Goal: Information Seeking & Learning: Check status

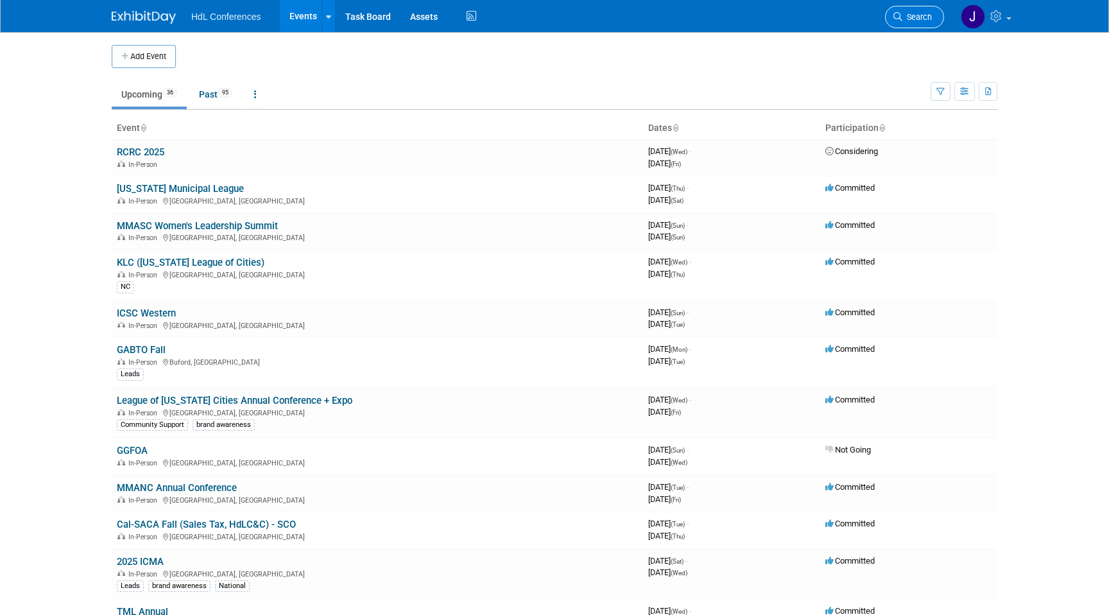
click at [919, 17] on span "Search" at bounding box center [918, 17] width 30 height 10
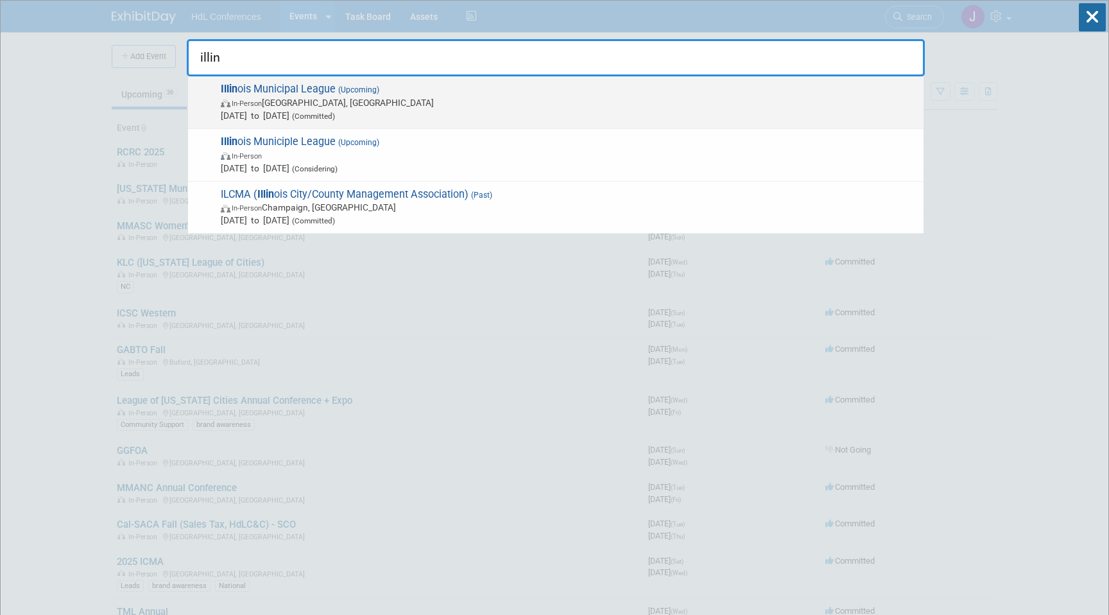
type input "illin"
click at [272, 82] on div "Illin ois Municipal League (Upcoming) In-Person [GEOGRAPHIC_DATA], [GEOGRAPHIC_…" at bounding box center [556, 102] width 736 height 53
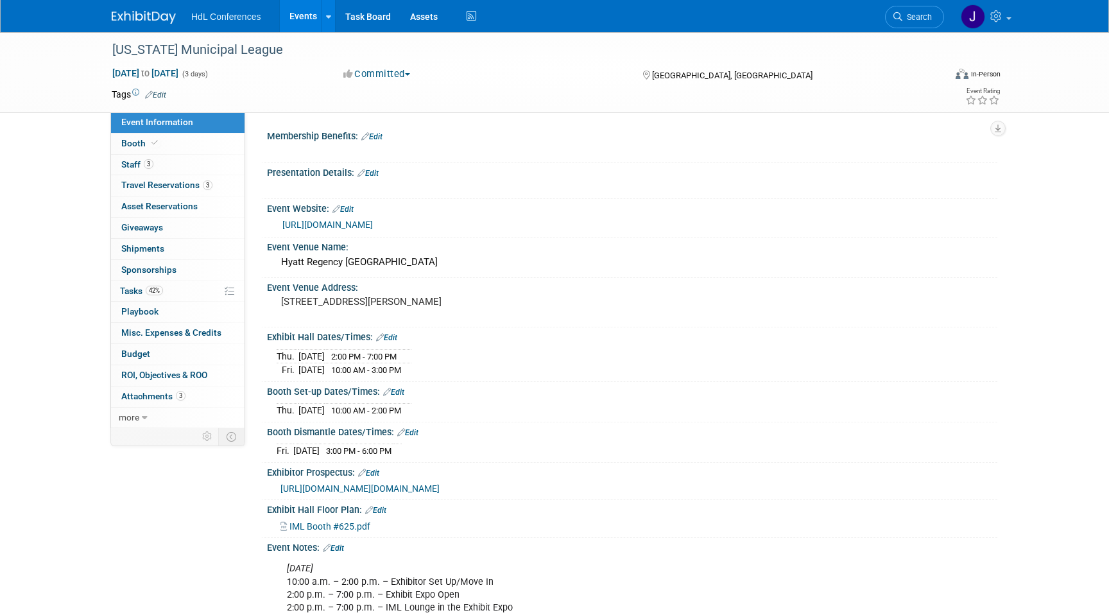
click at [187, 154] on div "Booth Booth" at bounding box center [178, 144] width 134 height 21
click at [194, 160] on link "3 Staff 3" at bounding box center [178, 165] width 134 height 21
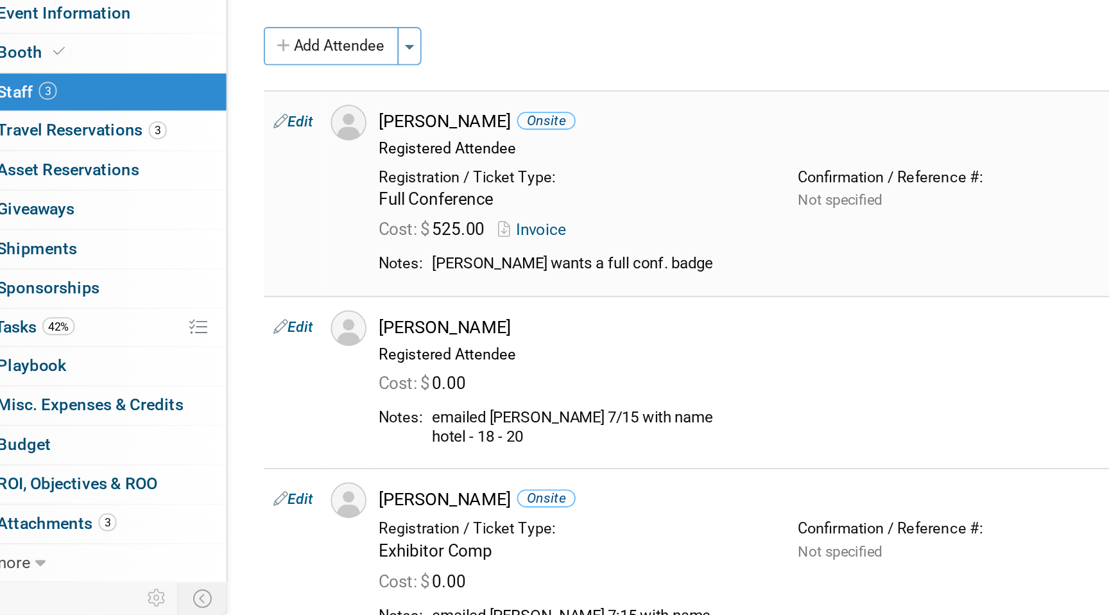
click at [426, 243] on link "Invoice" at bounding box center [411, 239] width 42 height 10
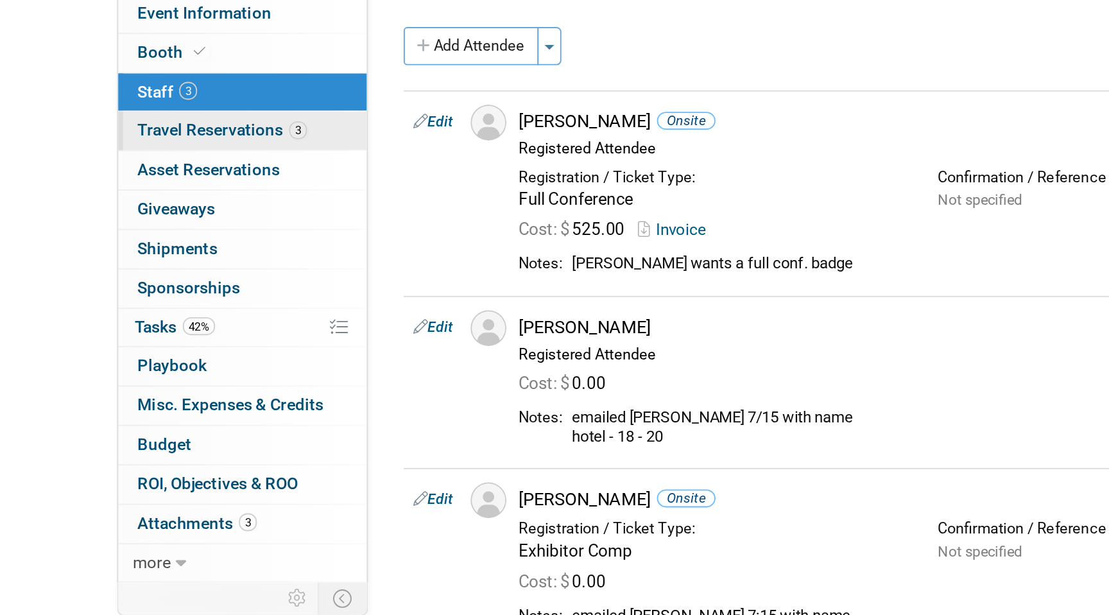
click at [183, 191] on link "3 Travel Reservations 3" at bounding box center [178, 185] width 134 height 21
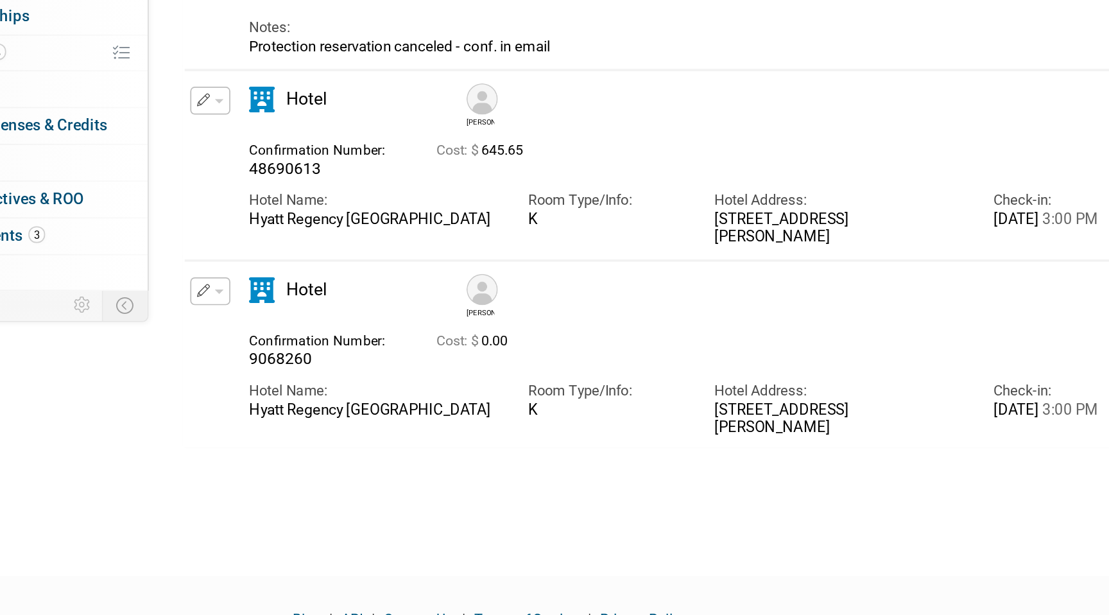
scroll to position [6, 0]
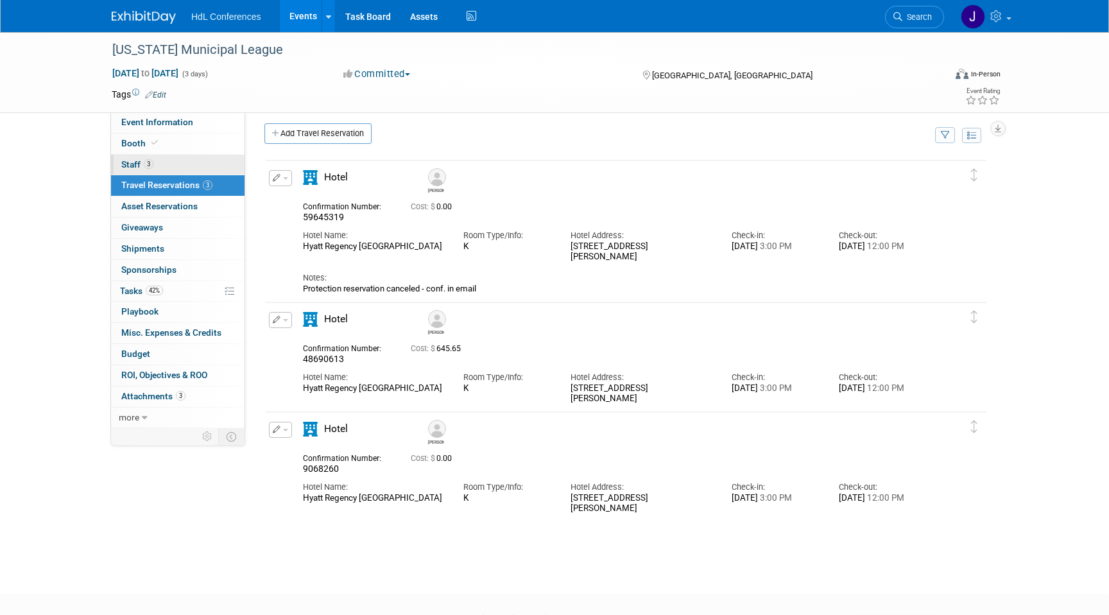
click at [160, 157] on link "3 Staff 3" at bounding box center [178, 165] width 134 height 21
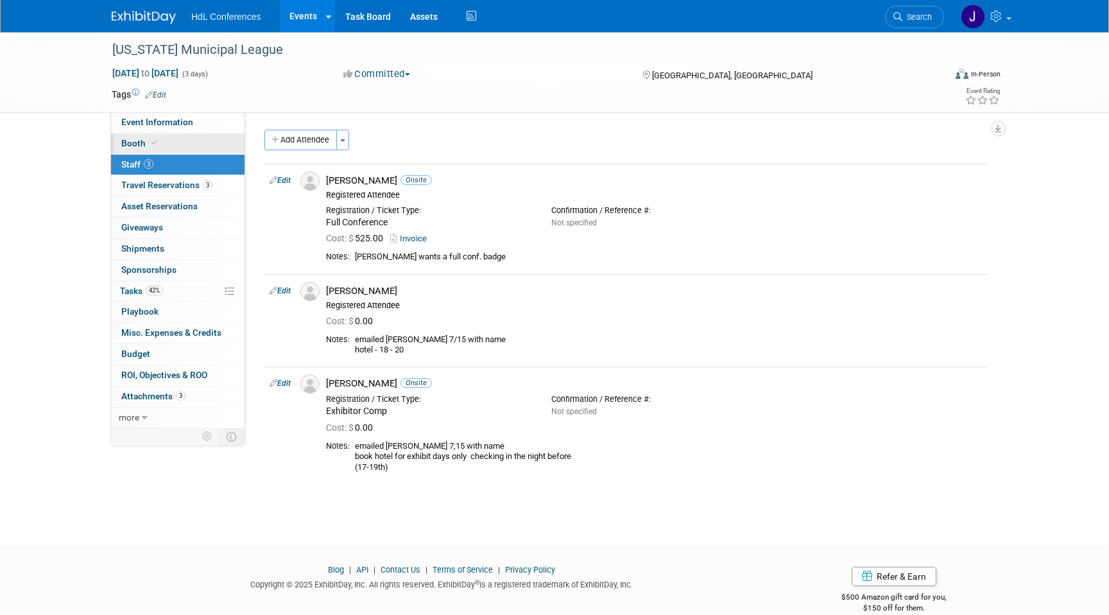
click at [188, 143] on link "Booth" at bounding box center [178, 144] width 134 height 21
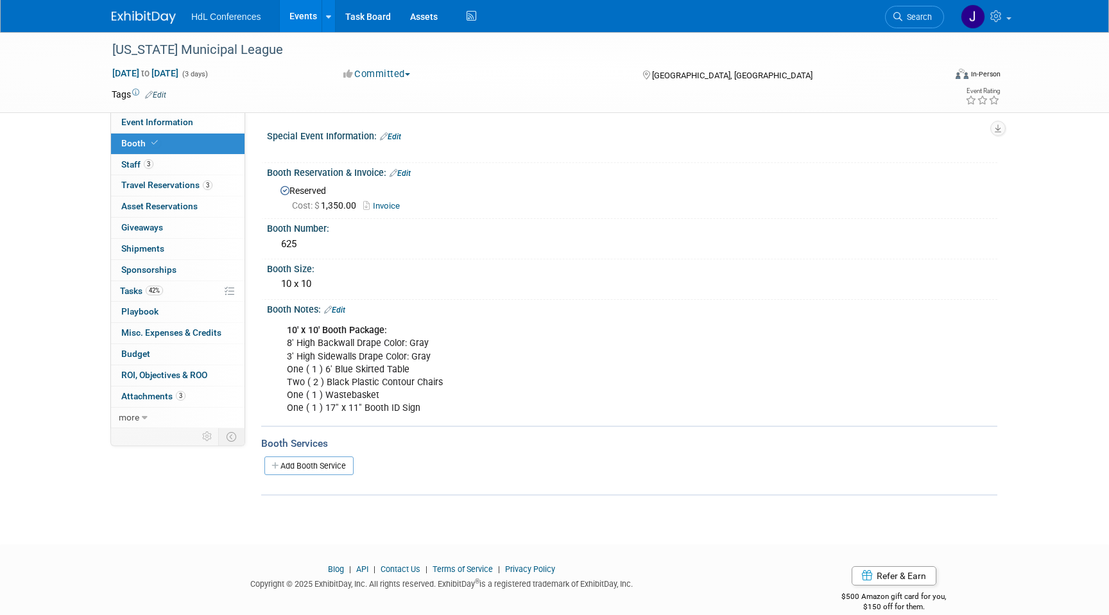
click at [187, 175] on div "3 Staff 3 Staff" at bounding box center [178, 165] width 134 height 21
click at [180, 166] on link "3 Staff 3" at bounding box center [178, 165] width 134 height 21
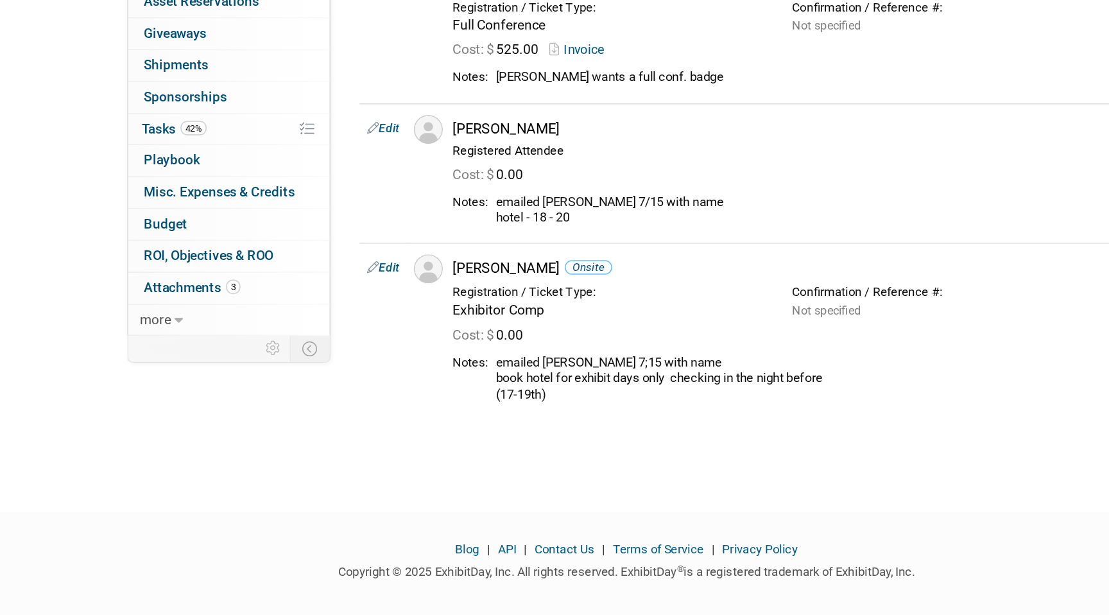
scroll to position [20, 0]
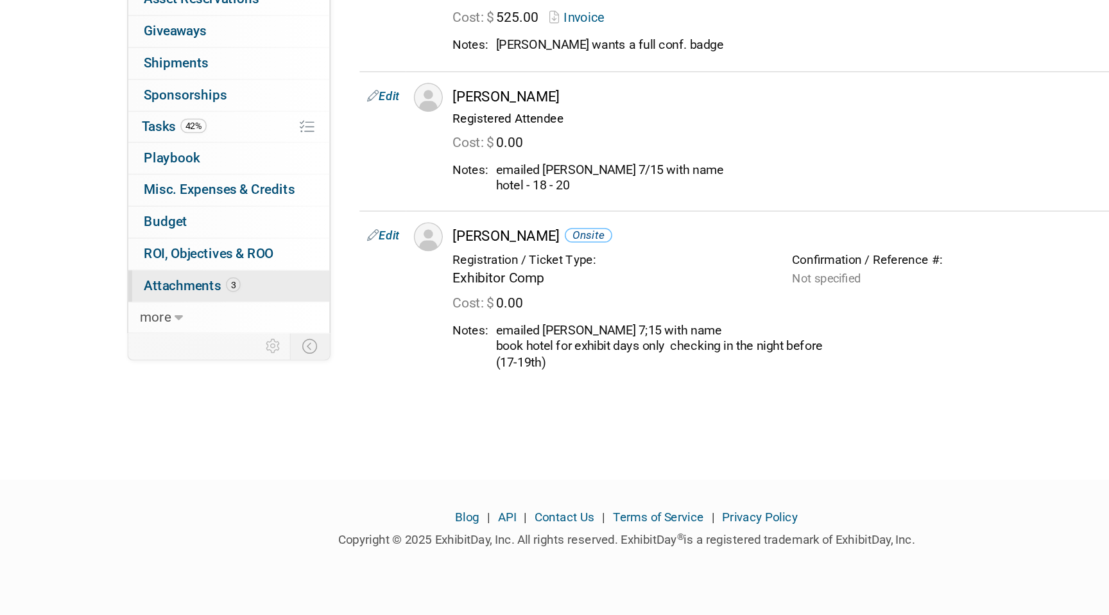
click at [169, 392] on span "Attachments 3" at bounding box center [153, 396] width 64 height 10
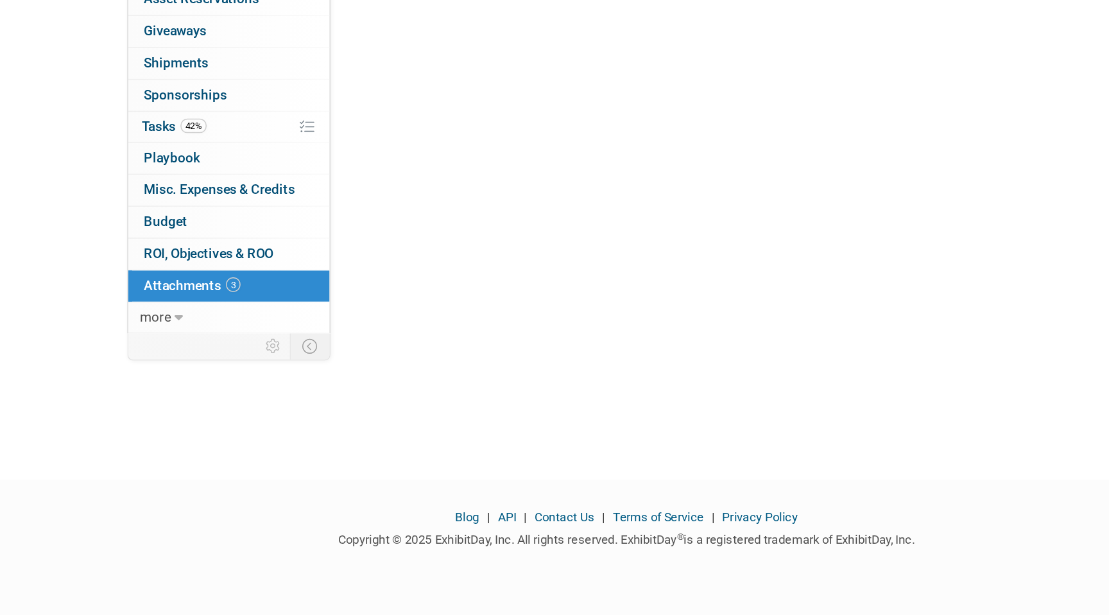
scroll to position [0, 0]
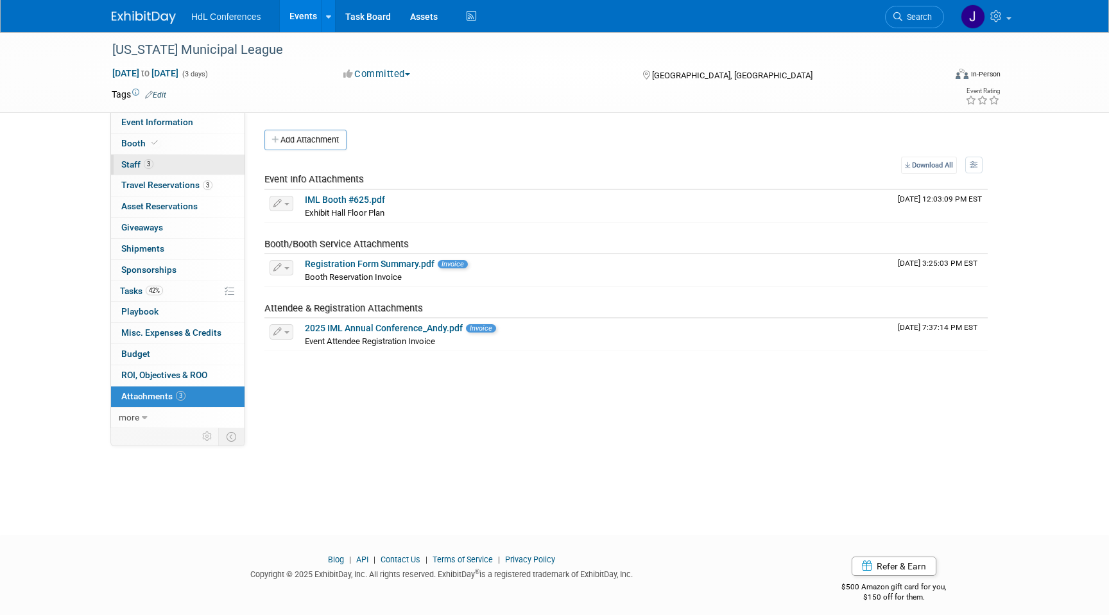
click at [186, 167] on link "3 Staff 3" at bounding box center [178, 165] width 134 height 21
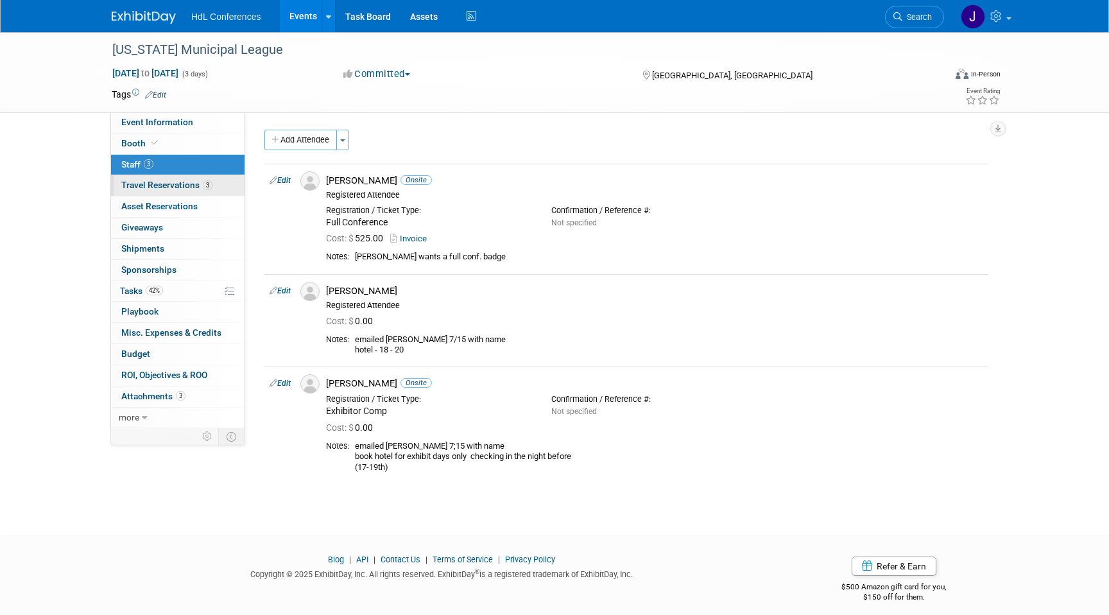
click at [205, 186] on span "3" at bounding box center [208, 185] width 10 height 10
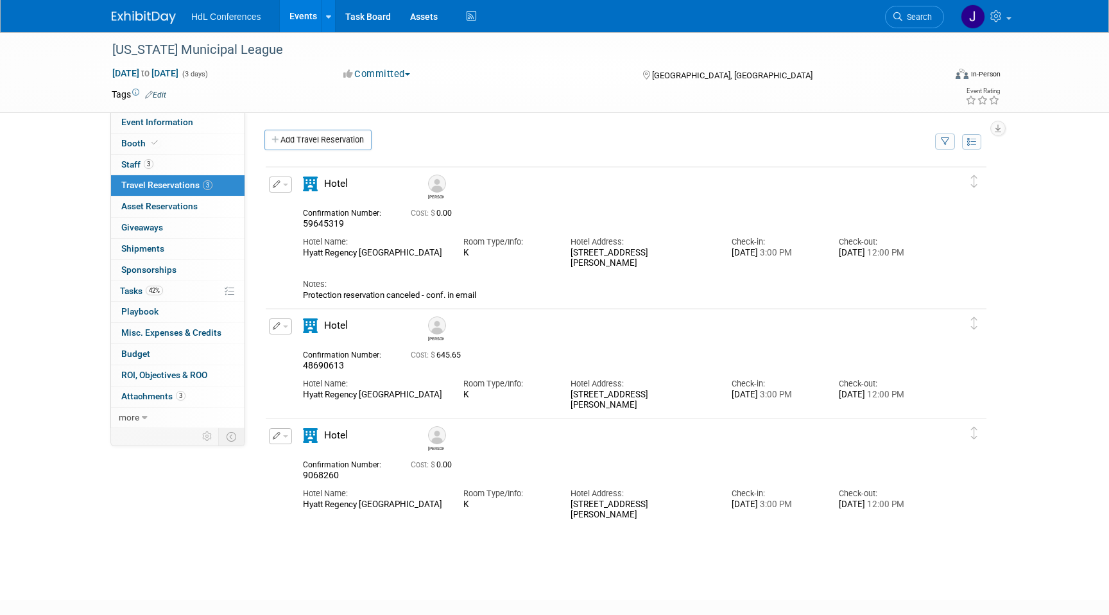
click at [152, 406] on div "3 Attachments 3 Attachments" at bounding box center [178, 396] width 134 height 21
click at [175, 385] on link "0 ROI, Objectives & ROO 0" at bounding box center [178, 375] width 134 height 21
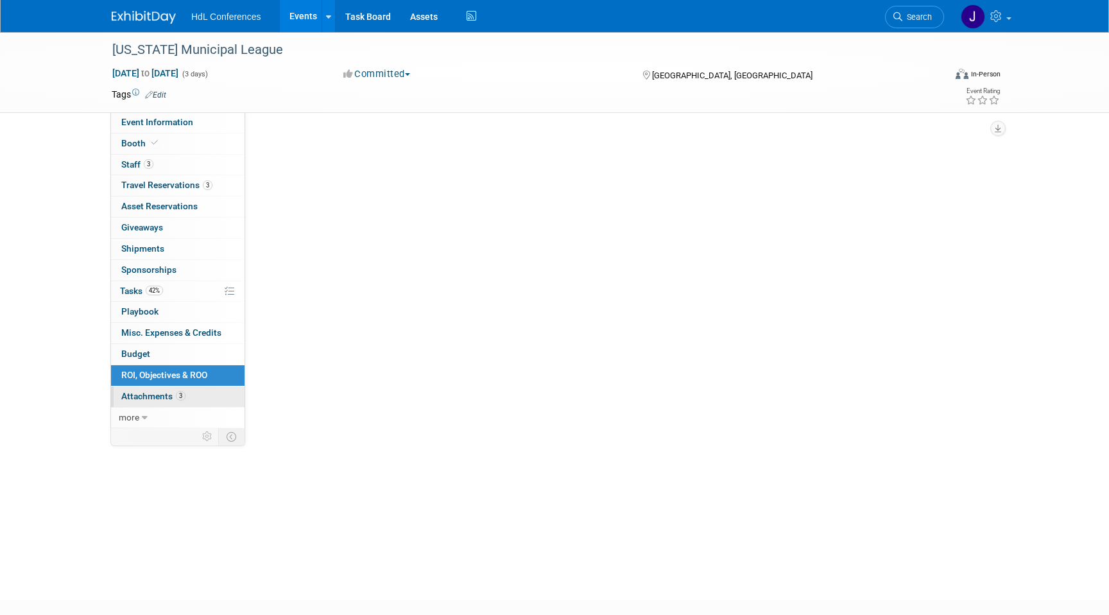
click at [175, 403] on link "3 Attachments 3" at bounding box center [178, 396] width 134 height 21
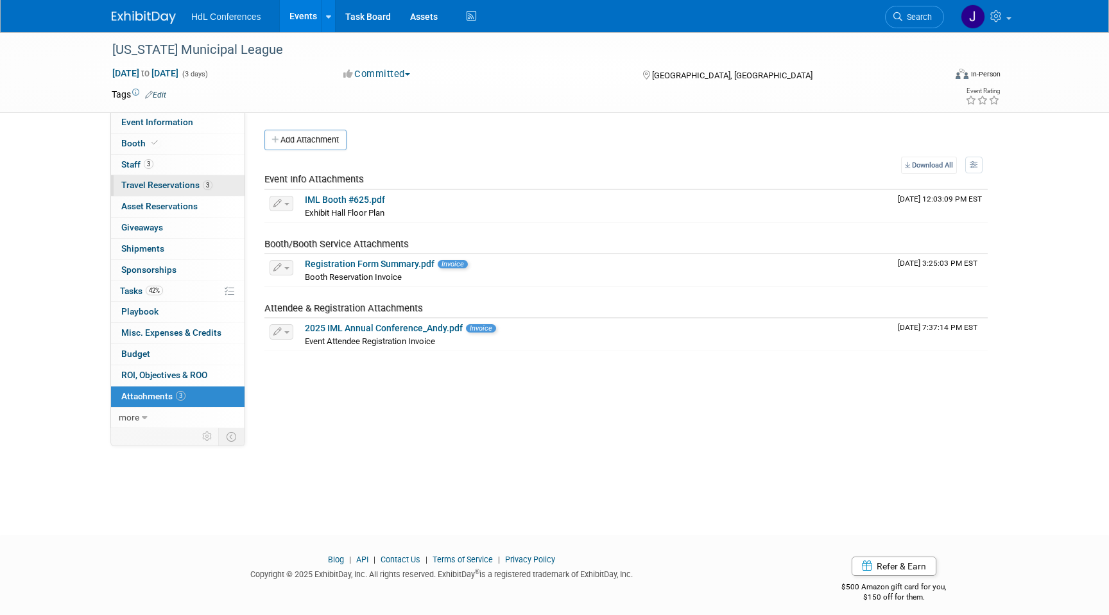
click at [188, 188] on span "Travel Reservations 3" at bounding box center [166, 185] width 91 height 10
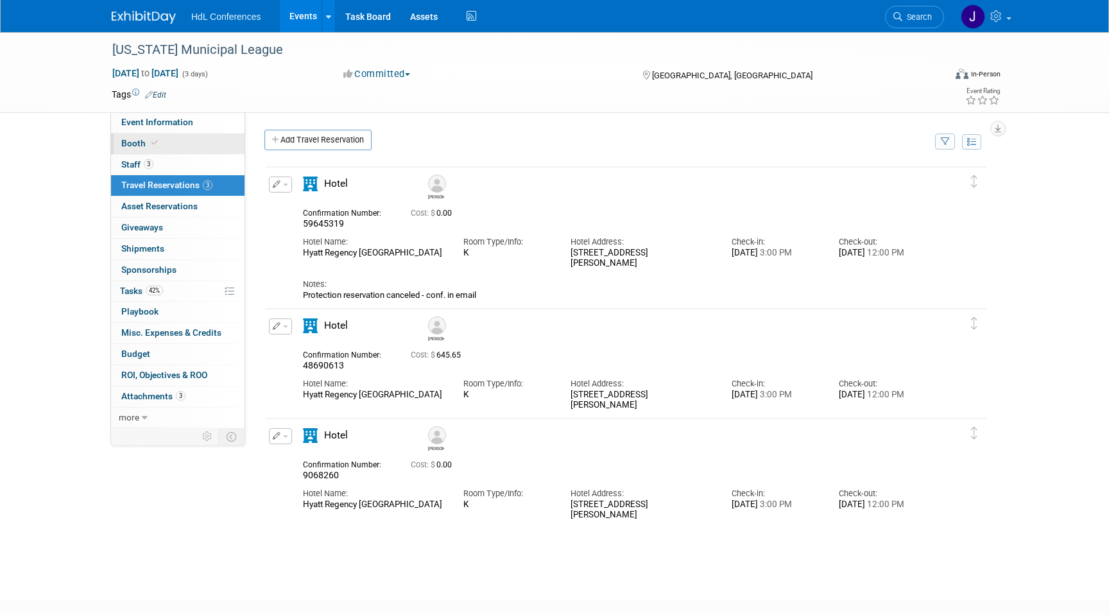
click at [172, 153] on link "Booth" at bounding box center [178, 144] width 134 height 21
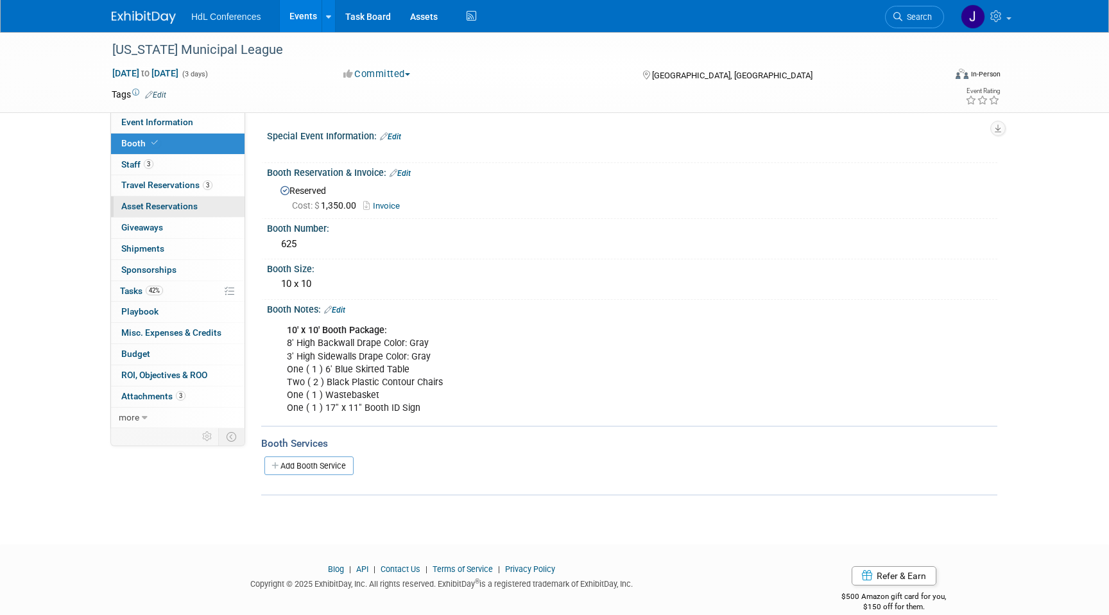
click at [183, 205] on span "Asset Reservations 0" at bounding box center [159, 206] width 76 height 10
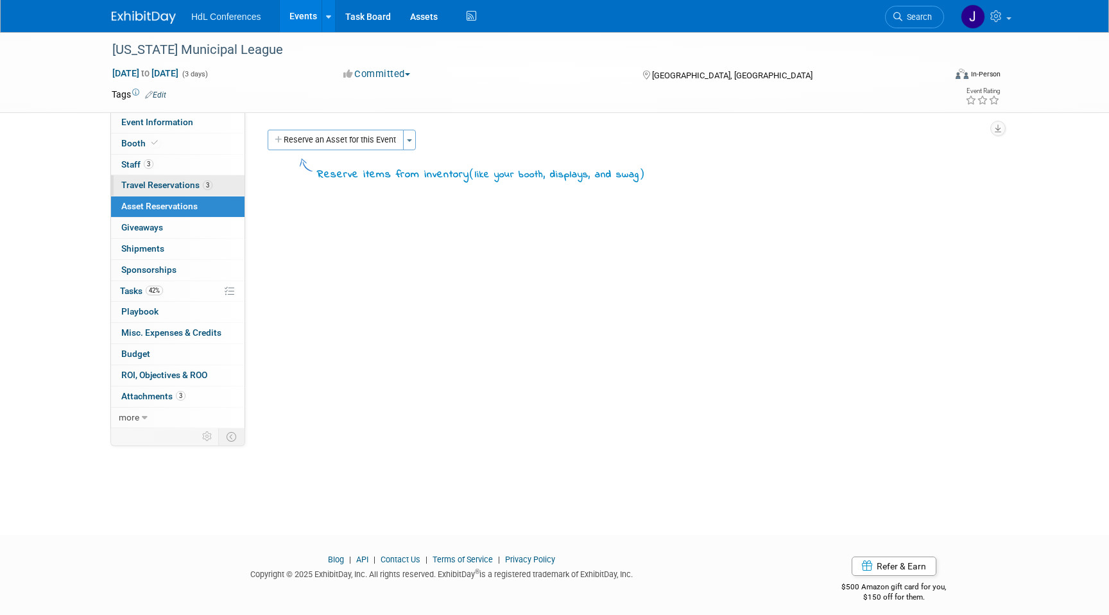
click at [201, 181] on span "Travel Reservations 3" at bounding box center [166, 185] width 91 height 10
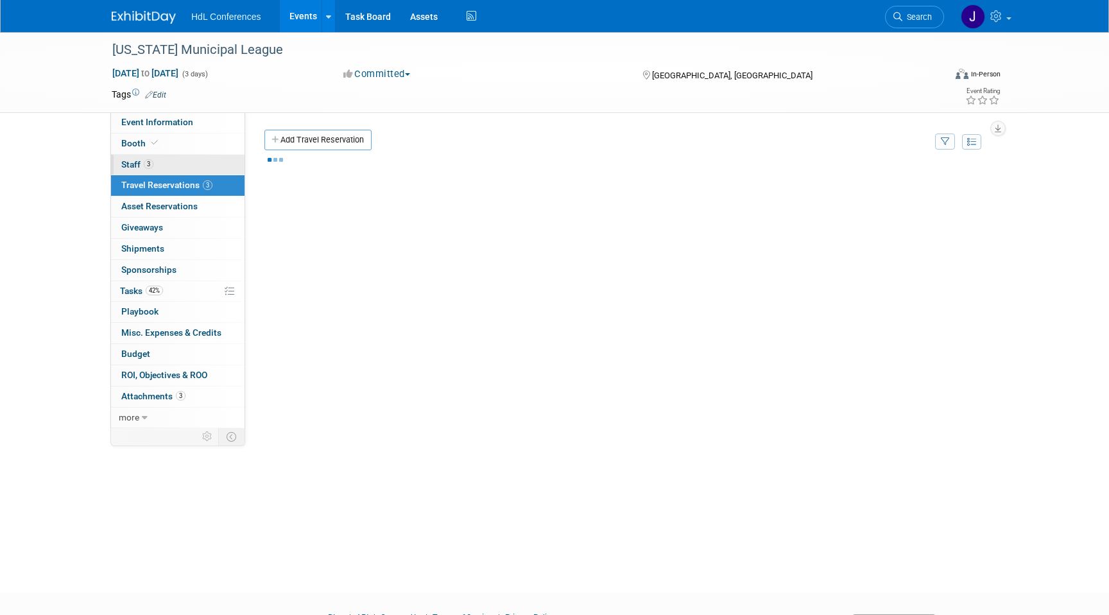
click at [195, 161] on link "3 Staff 3" at bounding box center [178, 165] width 134 height 21
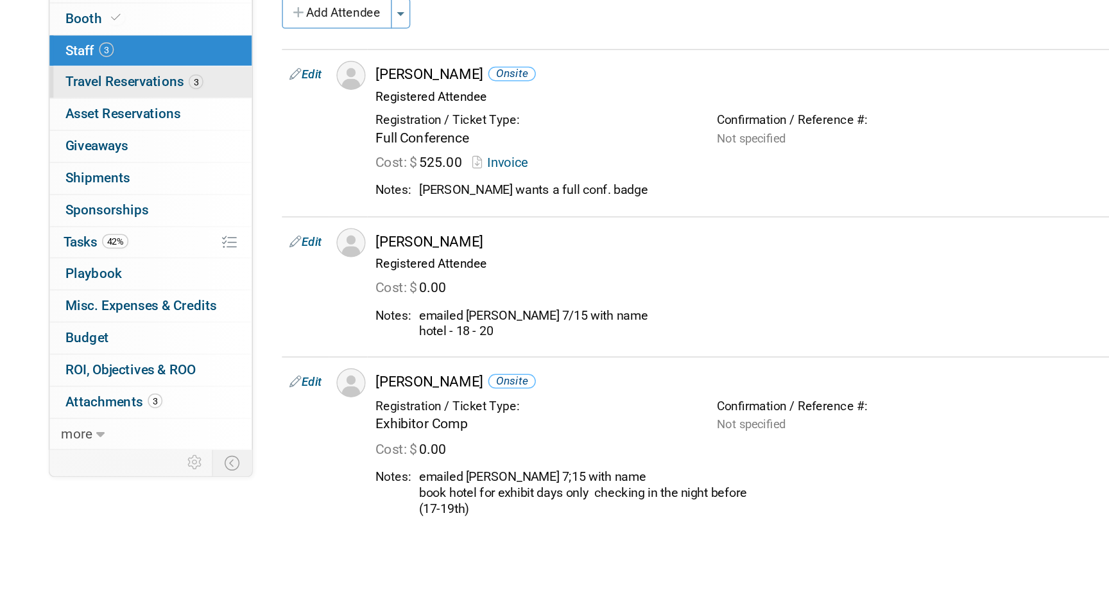
click at [201, 181] on span "Travel Reservations 3" at bounding box center [166, 185] width 91 height 10
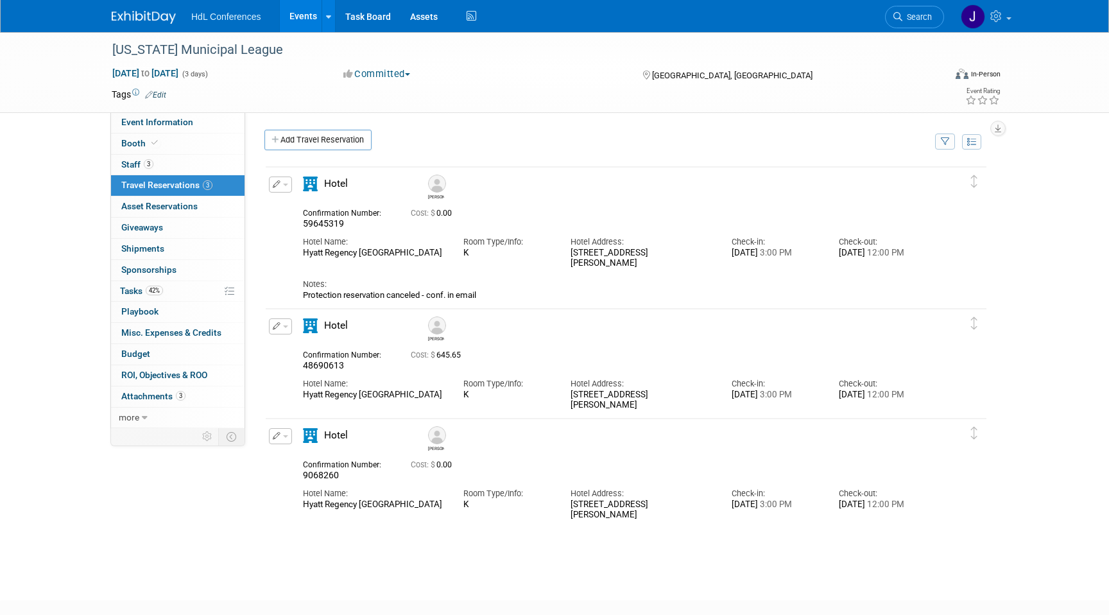
click at [631, 224] on div "Confirmation Number: 59645319 Cost: $ 0.00" at bounding box center [614, 217] width 643 height 25
click at [455, 258] on div "Hotel Name: Hyatt Regency Chicago Room Type/Info: K Check-in:" at bounding box center [614, 249] width 643 height 39
drag, startPoint x: 336, startPoint y: 500, endPoint x: 460, endPoint y: 503, distance: 123.9
click at [460, 503] on div "Hotel Name: Hyatt Regency Chicago Room Type/Info: K Check-in:" at bounding box center [614, 500] width 643 height 39
click at [460, 503] on div "Room Type/Info: K" at bounding box center [507, 495] width 107 height 28
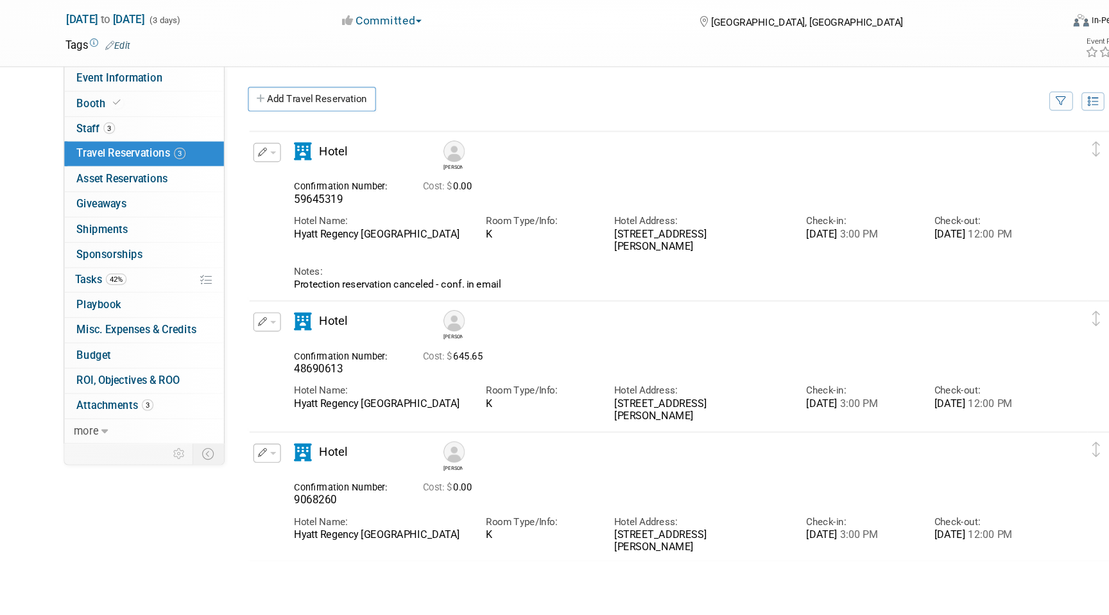
drag, startPoint x: 322, startPoint y: 458, endPoint x: 410, endPoint y: 518, distance: 106.3
click at [410, 518] on div "Confirmation Number: 9068260 Cost: $ 0.00 Hotel Name: Room Type/Info: Hotel Add…" at bounding box center [615, 488] width 624 height 66
click at [494, 525] on div "Delete Reservation Jim 9068260 Cost: $ 0.00 Hotel Name: Room Type/Info:" at bounding box center [627, 471] width 724 height 109
drag, startPoint x: 287, startPoint y: 218, endPoint x: 564, endPoint y: 304, distance: 290.2
click at [564, 304] on td "Delete Reservation Andy 59645319 Cost: $ 0.00 3:00 PM" at bounding box center [617, 236] width 702 height 138
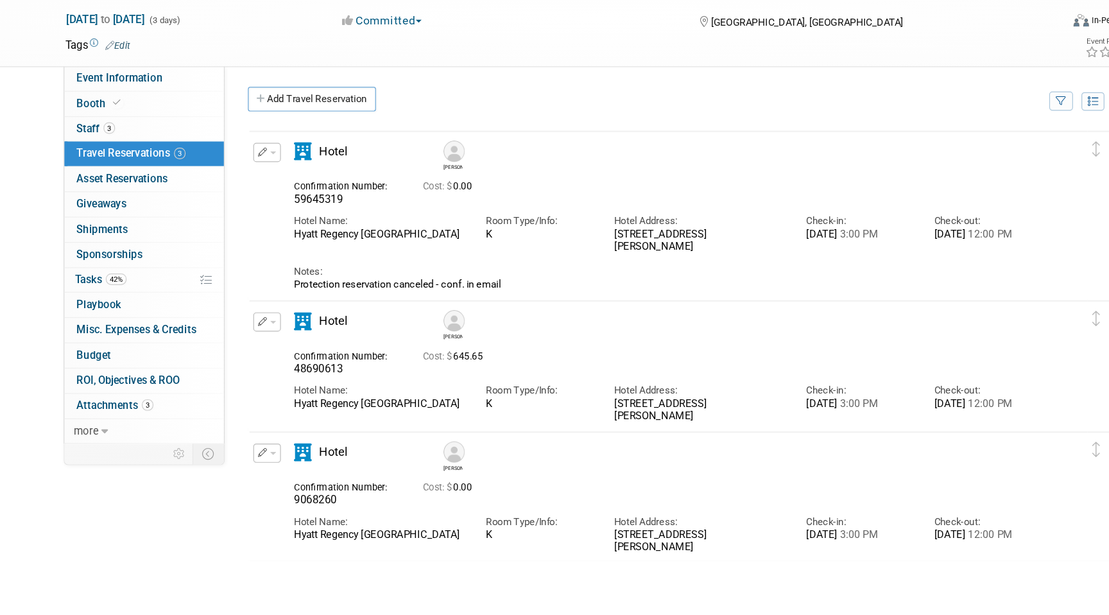
click at [564, 304] on td "Delete Reservation Andy 59645319 Cost: $ 0.00 3:00 PM" at bounding box center [617, 236] width 702 height 138
drag, startPoint x: 564, startPoint y: 304, endPoint x: 304, endPoint y: 216, distance: 274.3
click at [304, 216] on td "Delete Reservation Andy 59645319 Cost: $ 0.00 3:00 PM" at bounding box center [617, 236] width 702 height 138
click at [317, 230] on div "Hotel Name: Hyatt Regency Chicago" at bounding box center [373, 244] width 160 height 29
drag, startPoint x: 306, startPoint y: 208, endPoint x: 501, endPoint y: 303, distance: 217.6
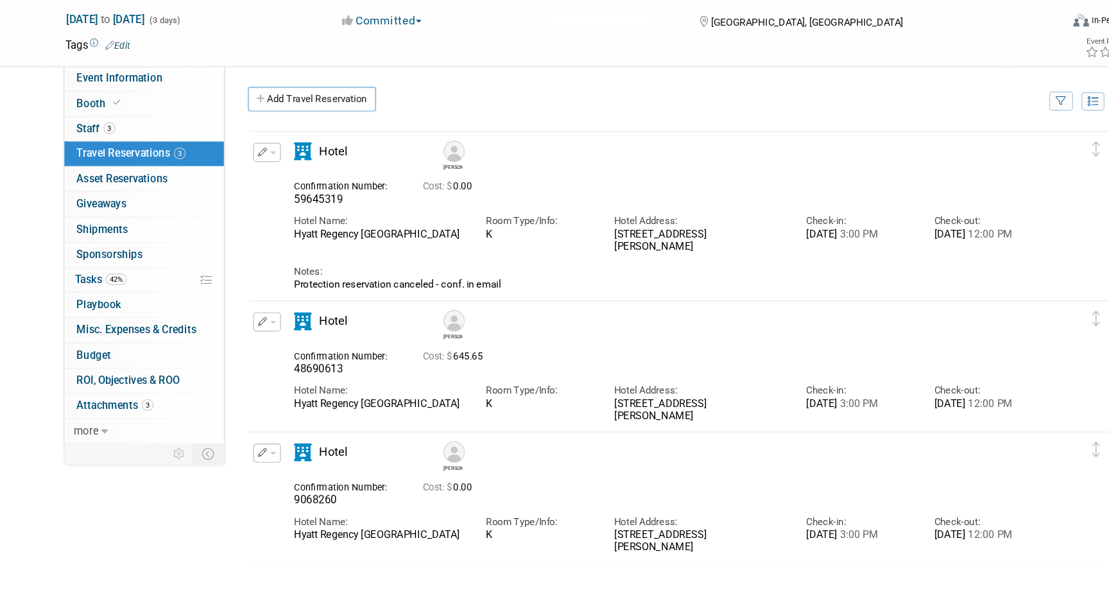
click at [501, 303] on td "Delete Reservation Andy 59645319 Cost: $ 0.00 3:00 PM" at bounding box center [617, 236] width 702 height 138
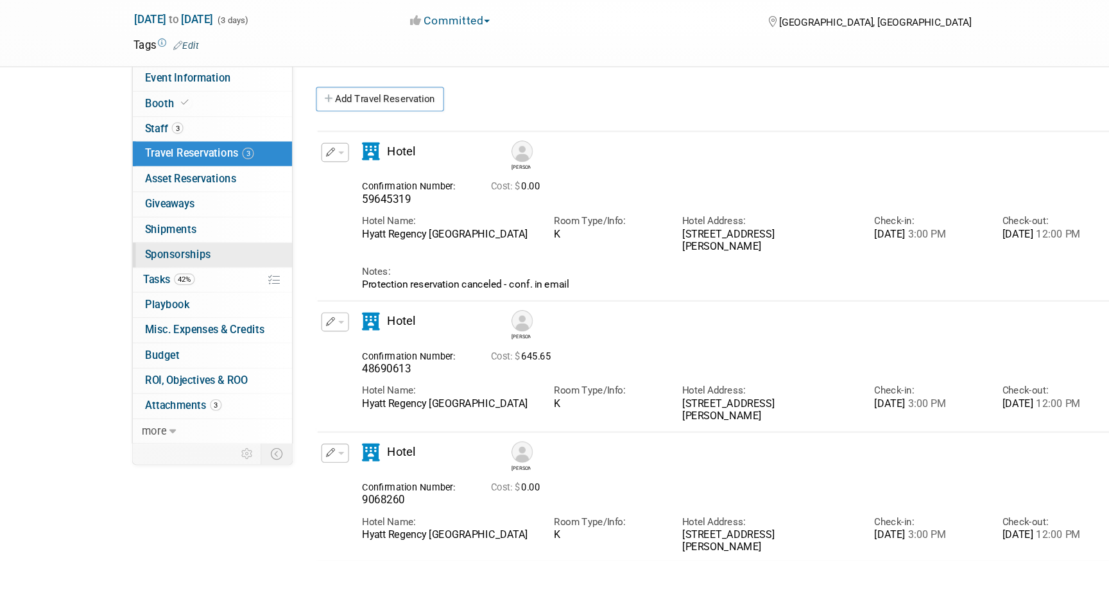
click at [170, 260] on link "0 Sponsorships 0" at bounding box center [178, 270] width 134 height 21
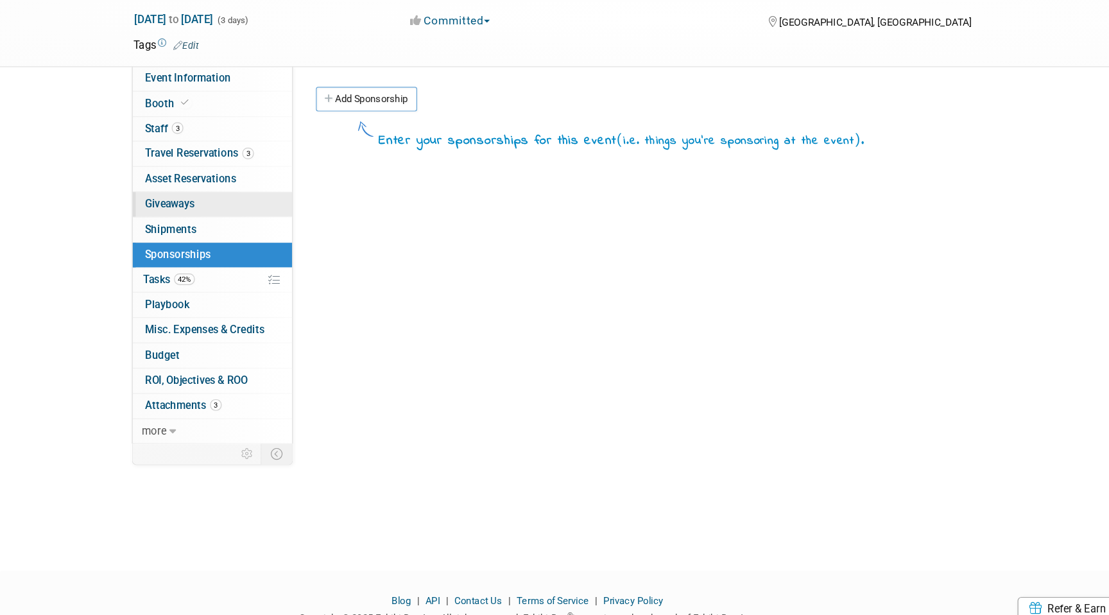
click at [180, 236] on link "0 Giveaways 0" at bounding box center [178, 228] width 134 height 21
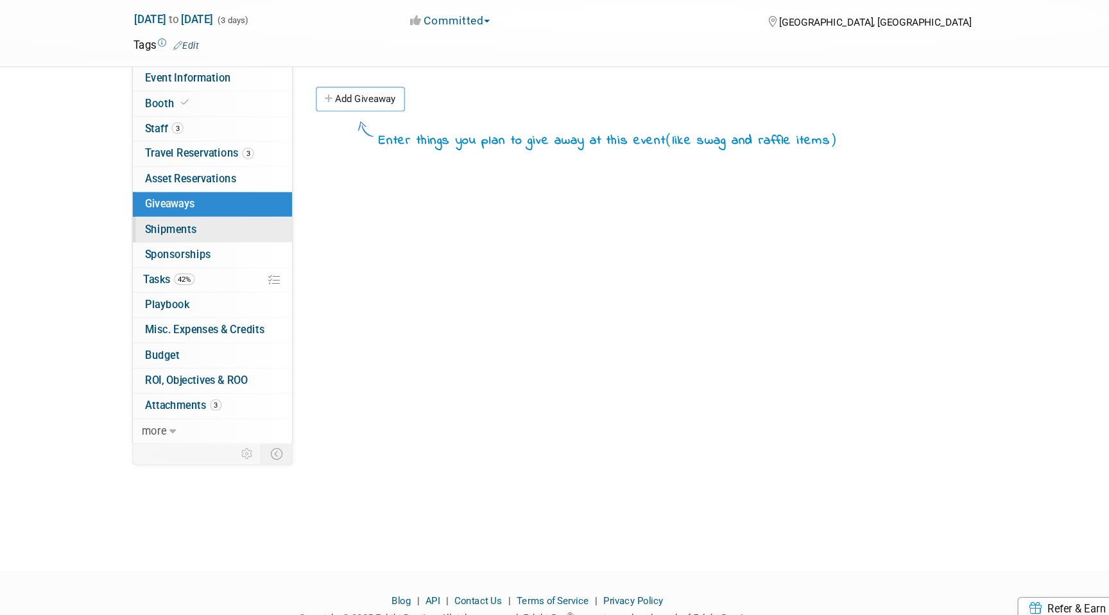
click at [186, 250] on link "0 Shipments 0" at bounding box center [178, 249] width 134 height 21
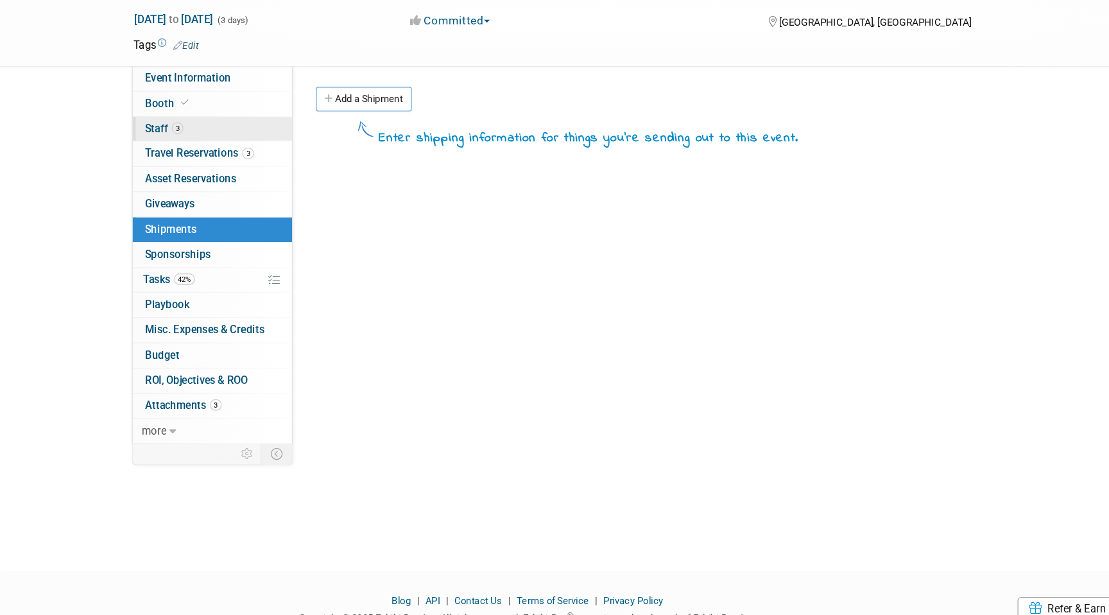
click at [193, 162] on link "3 Staff 3" at bounding box center [178, 165] width 134 height 21
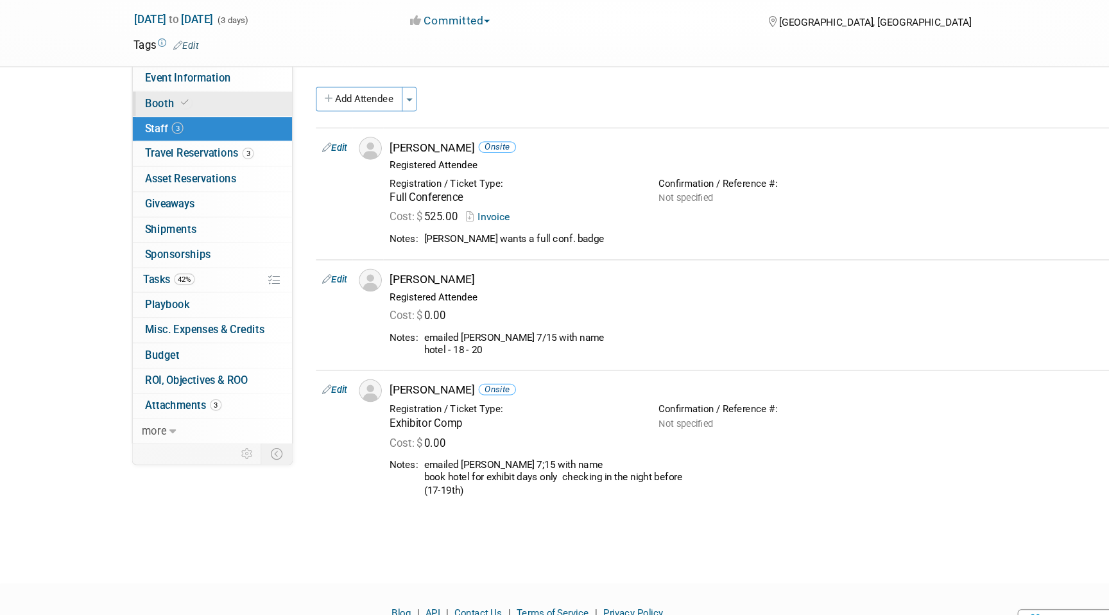
click at [194, 144] on link "Booth" at bounding box center [178, 144] width 134 height 21
